Goal: Task Accomplishment & Management: Complete application form

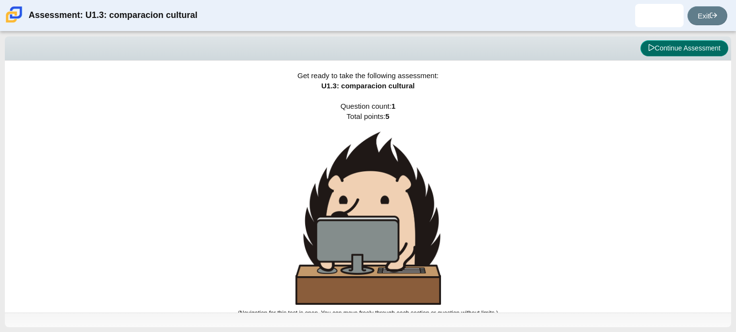
click at [679, 43] on button "Continue Assessment" at bounding box center [685, 48] width 88 height 17
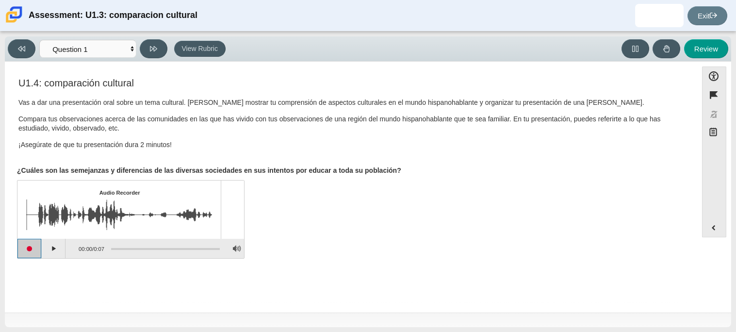
click at [33, 250] on button "Start recording" at bounding box center [29, 248] width 24 height 19
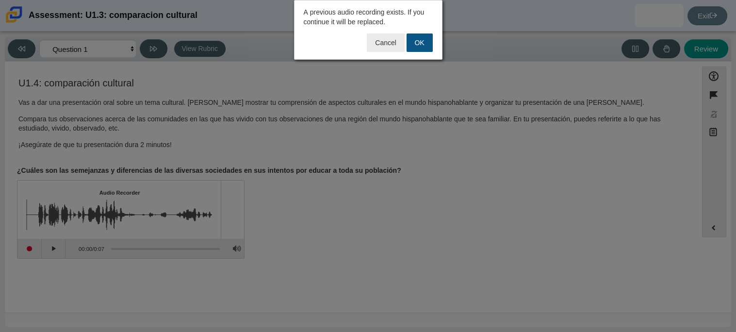
click at [426, 38] on button "OK" at bounding box center [420, 42] width 26 height 18
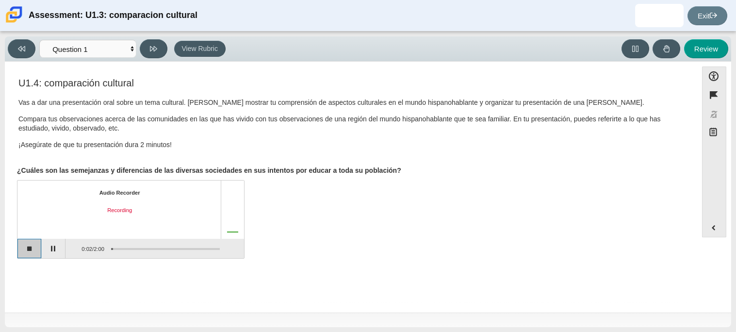
click at [27, 250] on button "Stop recording" at bounding box center [29, 248] width 24 height 19
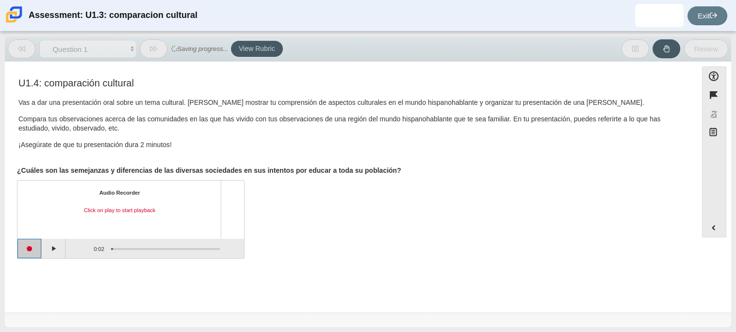
click at [27, 250] on button "Start recording" at bounding box center [29, 248] width 24 height 19
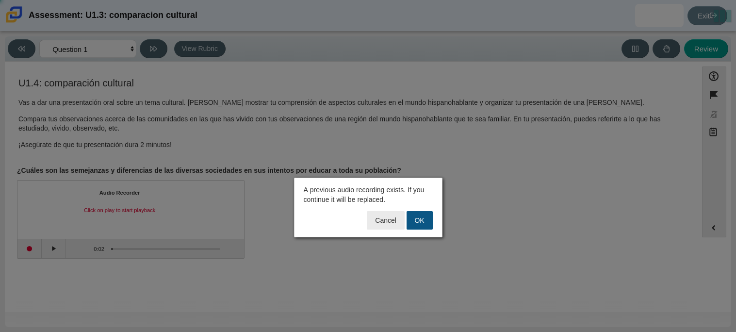
click at [416, 219] on button "OK" at bounding box center [420, 220] width 26 height 18
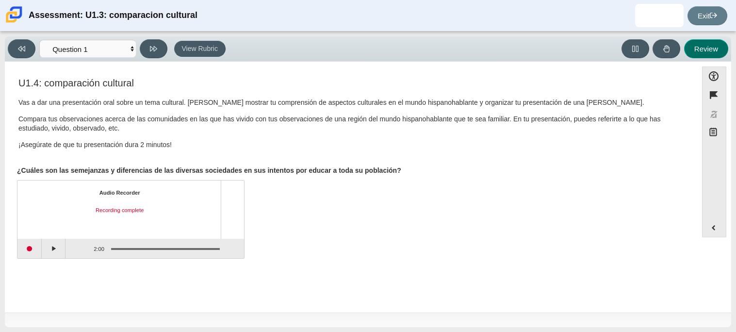
click at [706, 50] on button "Review" at bounding box center [706, 48] width 44 height 19
select select "review"
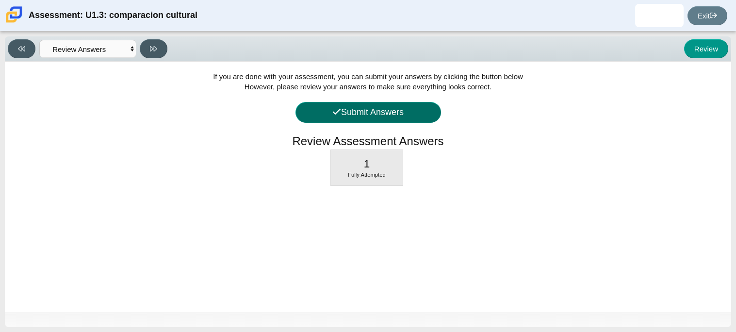
click at [419, 102] on button "Submit Answers" at bounding box center [369, 112] width 146 height 21
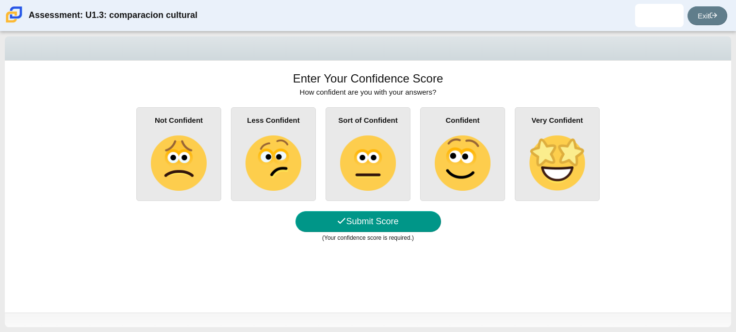
click at [501, 162] on div "Confident" at bounding box center [462, 154] width 85 height 94
click at [0, 0] on input "Confident" at bounding box center [0, 0] width 0 height 0
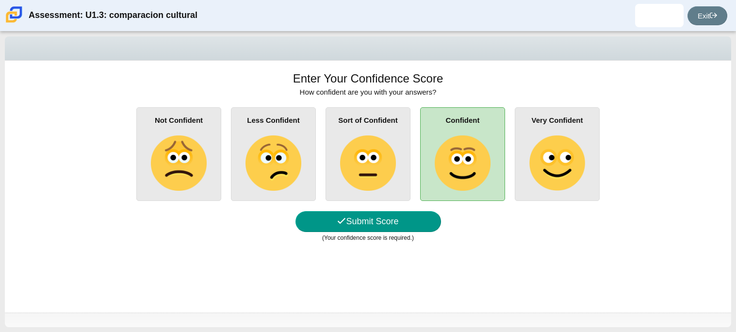
click at [540, 163] on img at bounding box center [557, 162] width 55 height 55
click at [0, 0] on input "Very Confident" at bounding box center [0, 0] width 0 height 0
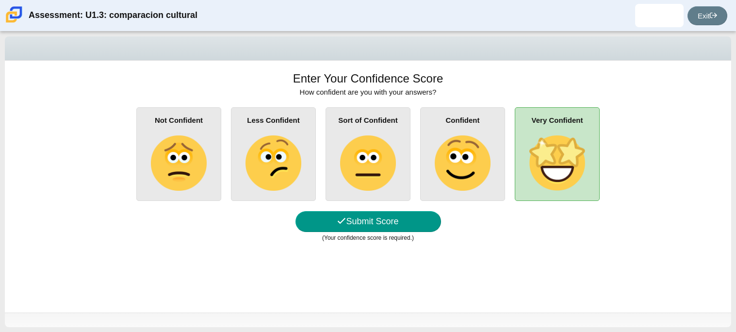
click at [391, 210] on div "Enter Your Confidence Score How confident are you with your answers? Not Confid…" at bounding box center [368, 187] width 727 height 252
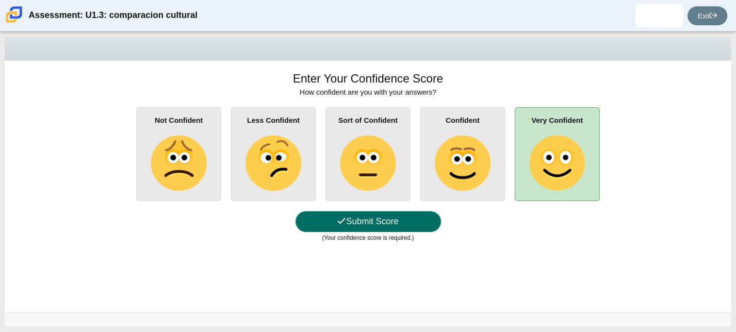
click at [396, 221] on button "Submit Score" at bounding box center [369, 221] width 146 height 21
